Goal: Transaction & Acquisition: Purchase product/service

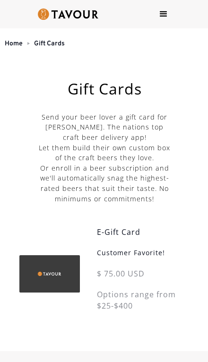
click at [169, 20] on div "menu" at bounding box center [163, 14] width 28 height 28
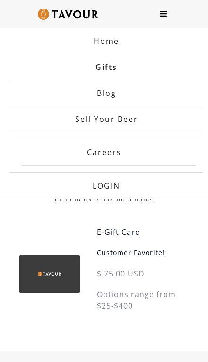
click at [132, 45] on link "Home" at bounding box center [106, 41] width 193 height 26
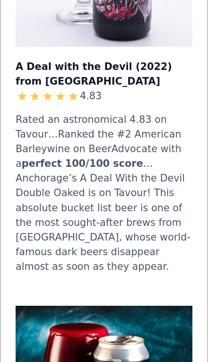
scroll to position [1773, 0]
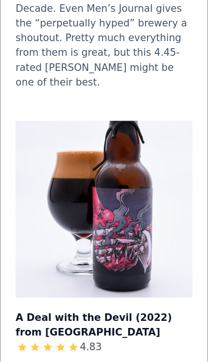
click at [126, 194] on img at bounding box center [104, 209] width 177 height 177
click at [133, 309] on h3 "A Deal with the Devil (2022) from [GEOGRAPHIC_DATA]" at bounding box center [104, 324] width 177 height 31
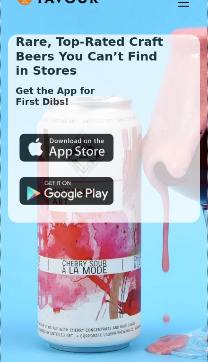
scroll to position [0, 0]
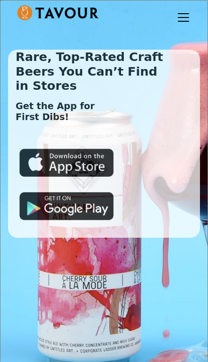
click at [80, 165] on img at bounding box center [66, 162] width 95 height 28
click at [178, 20] on div "menu" at bounding box center [183, 17] width 23 height 23
click at [183, 22] on div "menu" at bounding box center [183, 17] width 23 height 23
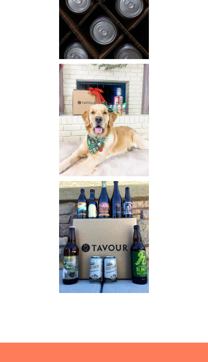
scroll to position [1188, 0]
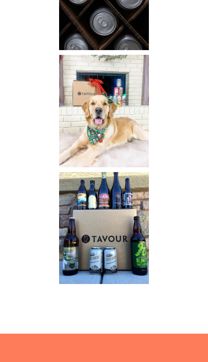
click at [131, 239] on img at bounding box center [104, 228] width 95 height 117
click at [116, 236] on img at bounding box center [104, 228] width 95 height 117
click at [130, 227] on img at bounding box center [104, 228] width 95 height 117
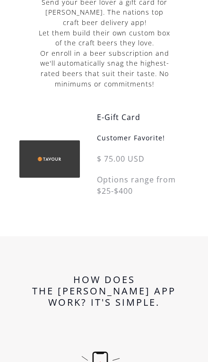
scroll to position [0, 0]
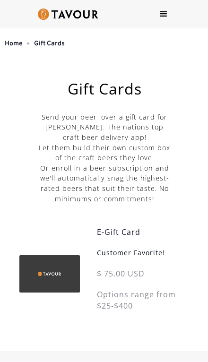
click at [174, 16] on div "menu" at bounding box center [163, 14] width 28 height 28
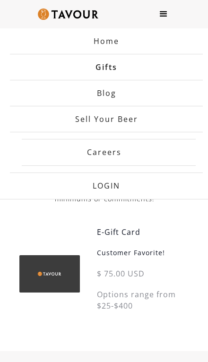
click at [114, 64] on link "Gifts" at bounding box center [106, 67] width 193 height 26
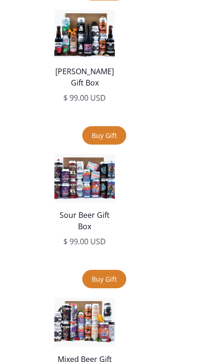
scroll to position [2859, 0]
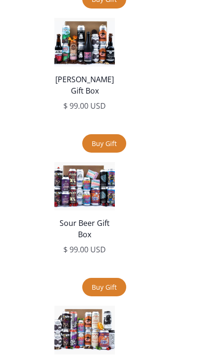
click at [91, 58] on img at bounding box center [84, 42] width 61 height 48
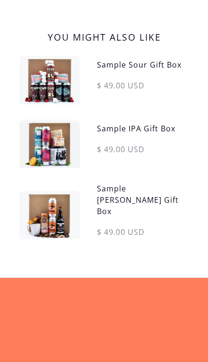
scroll to position [603, 0]
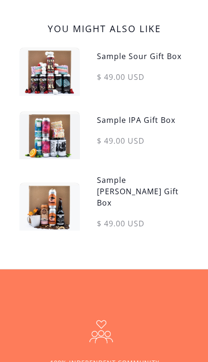
click at [68, 183] on img at bounding box center [49, 207] width 61 height 48
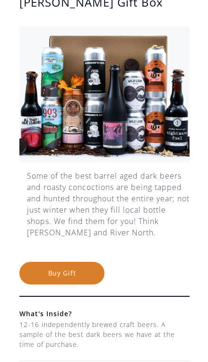
scroll to position [98, 0]
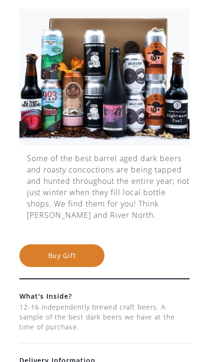
click at [78, 258] on button "Buy Gift" at bounding box center [61, 256] width 85 height 23
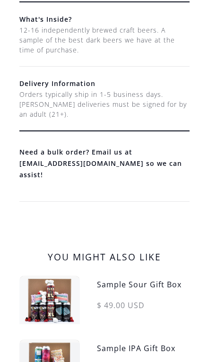
scroll to position [382, 0]
